Goal: Find specific page/section: Find specific page/section

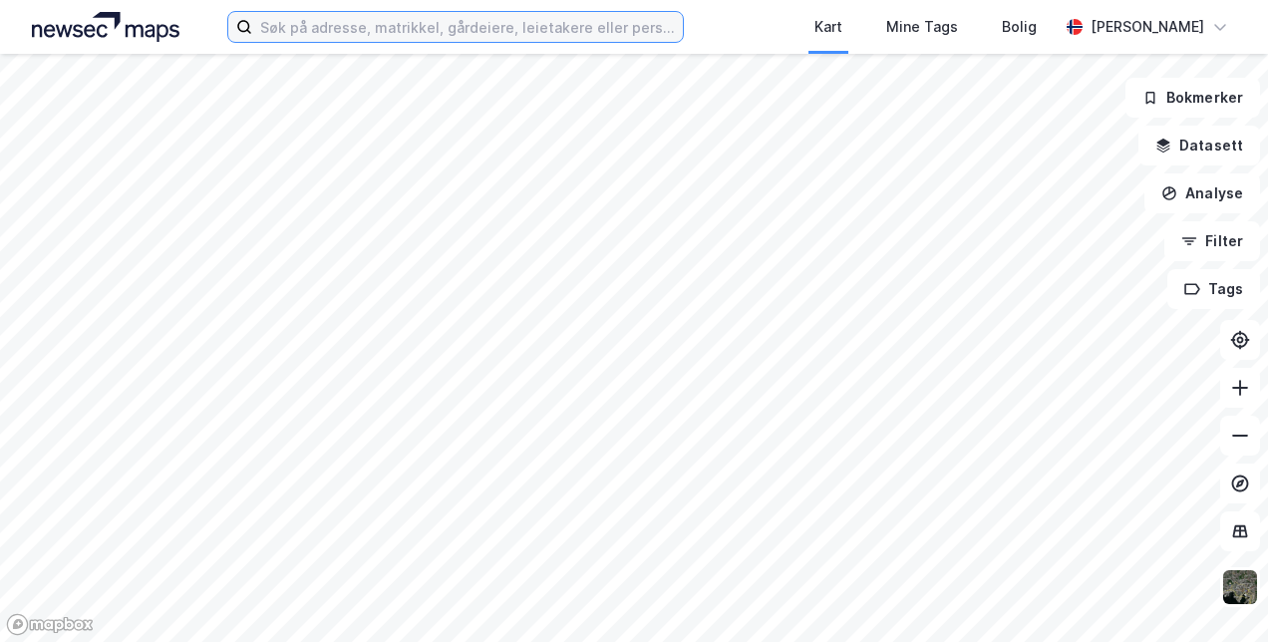
click at [319, 24] on input at bounding box center [467, 27] width 430 height 30
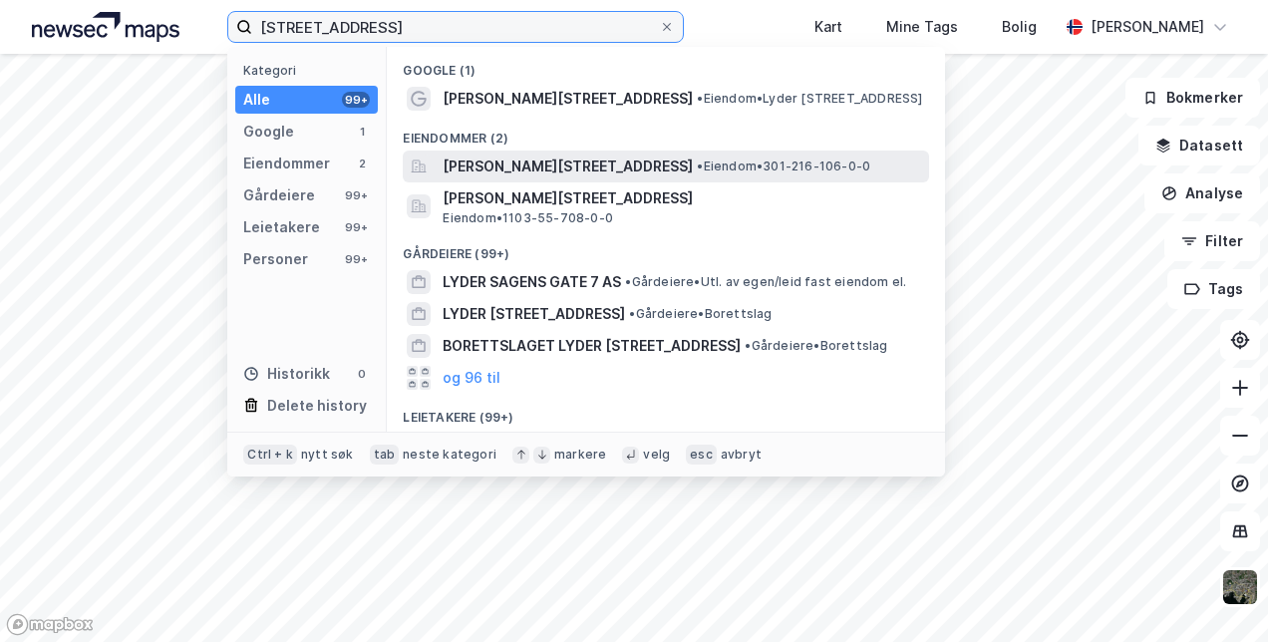
type input "[STREET_ADDRESS]"
click at [556, 168] on span "[PERSON_NAME][STREET_ADDRESS]" at bounding box center [568, 167] width 250 height 24
